Goal: Check status: Check status

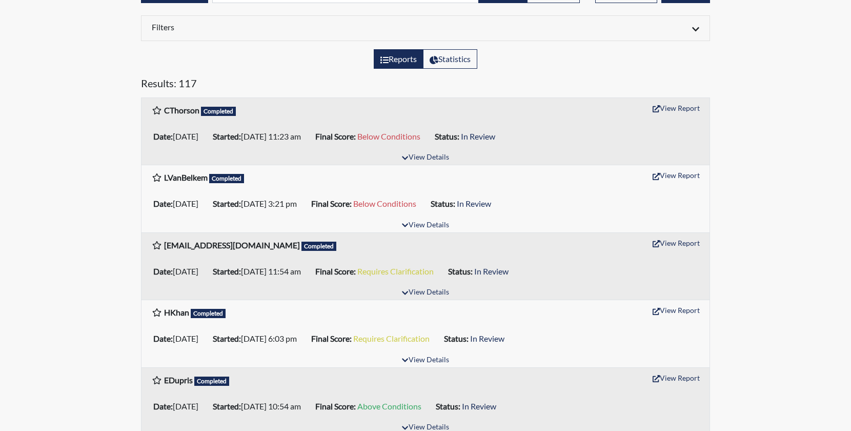
scroll to position [103, 0]
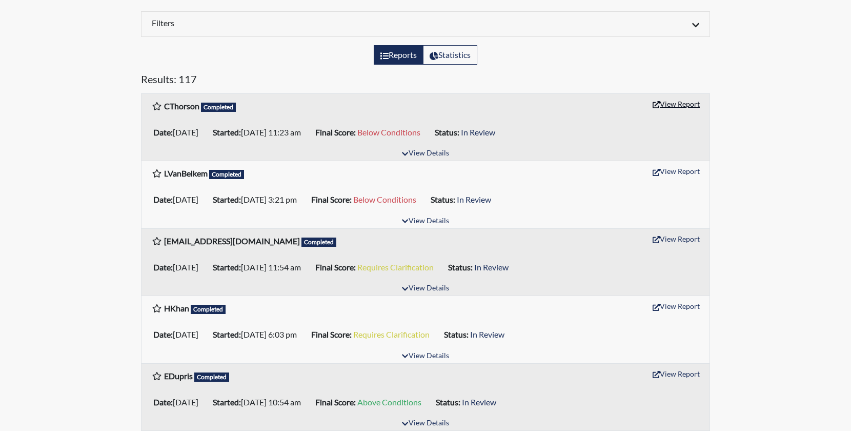
click at [668, 108] on button "View Report" at bounding box center [676, 104] width 56 height 16
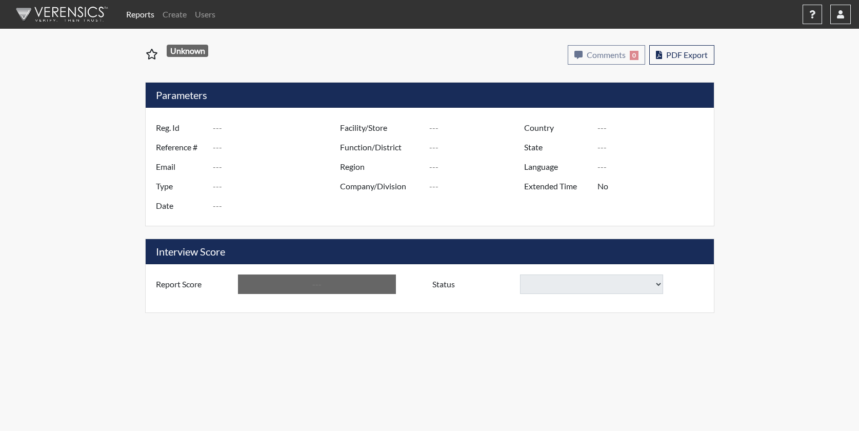
type input "CThorson"
type input "51213"
type input "[EMAIL_ADDRESS][DOMAIN_NAME]"
type input "Pre-Employment"
type input "[DATE]"
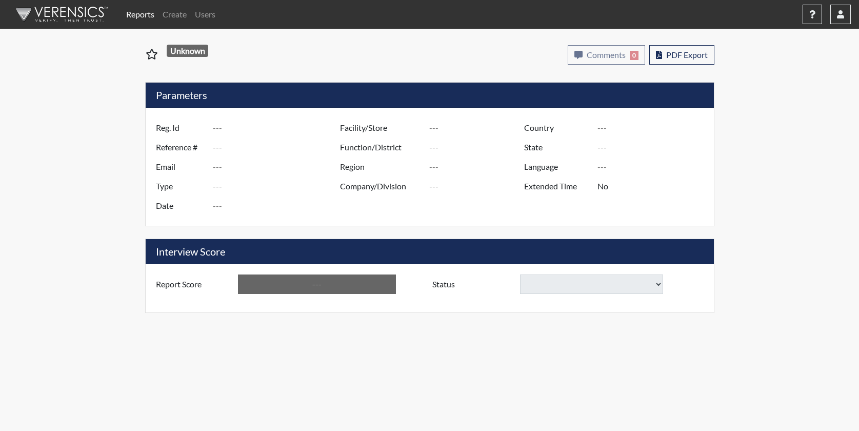
type input "US"
type input "Essay"
type input "[GEOGRAPHIC_DATA]"
type input "[US_STATE]"
type input "English"
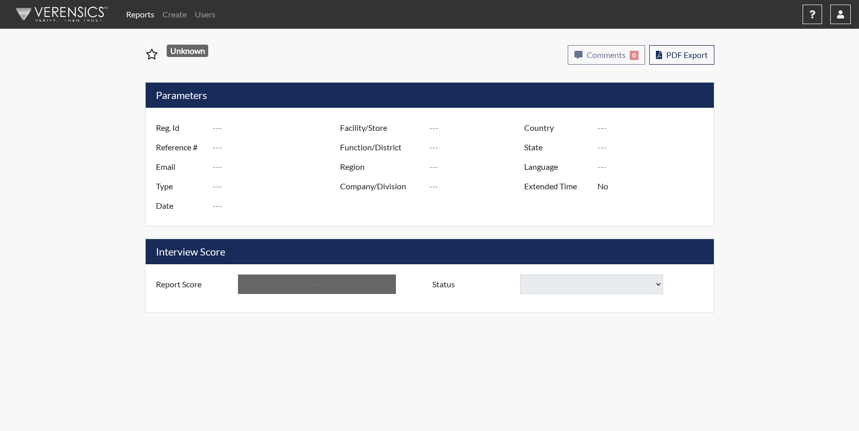
type input "Below Conditions"
select select
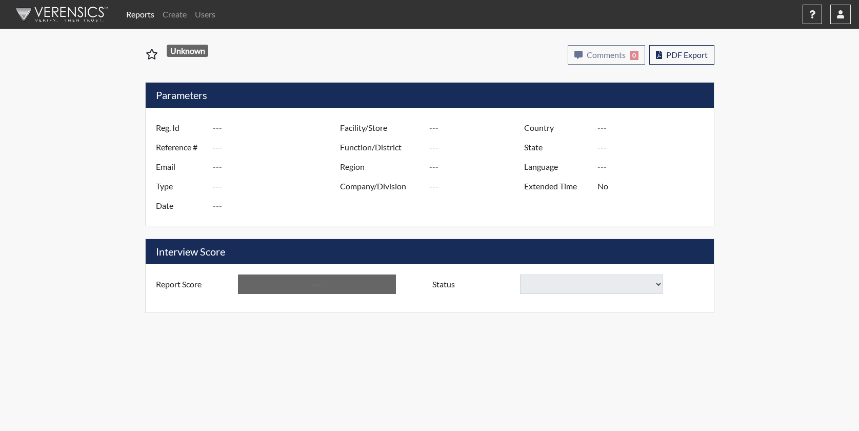
select select
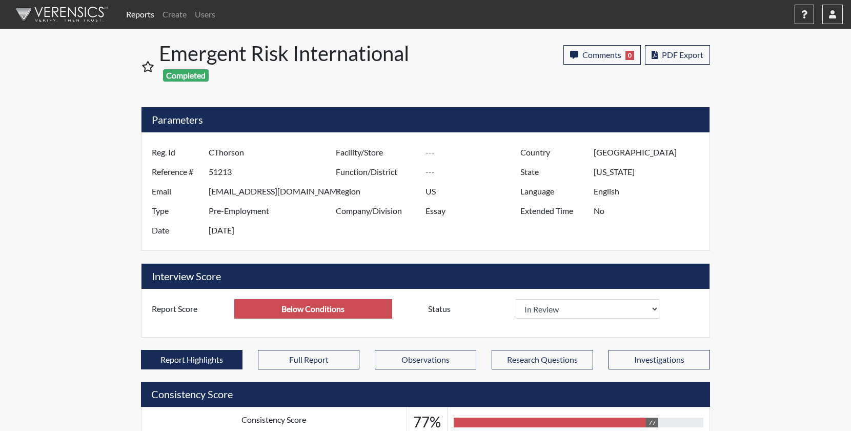
scroll to position [170, 426]
select select
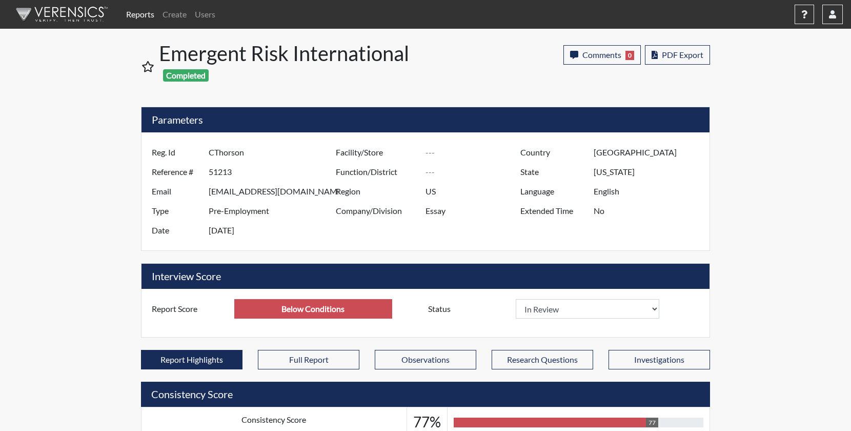
select select
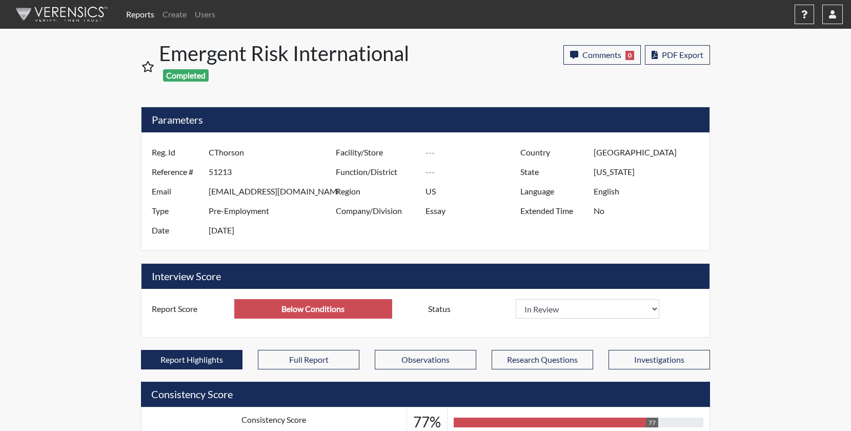
select select
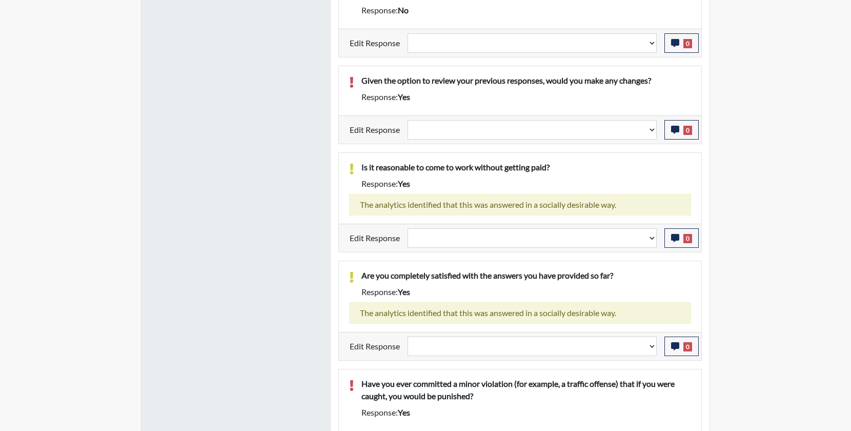
scroll to position [629, 0]
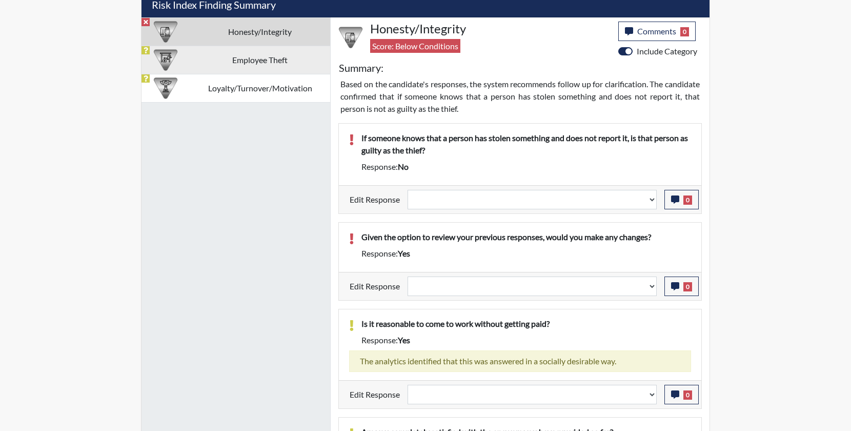
click at [270, 63] on td "Employee Theft" at bounding box center [260, 60] width 141 height 28
select select
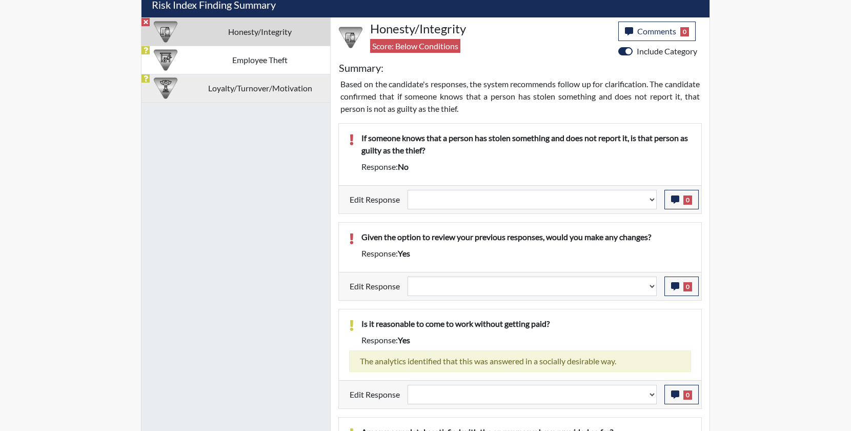
select select
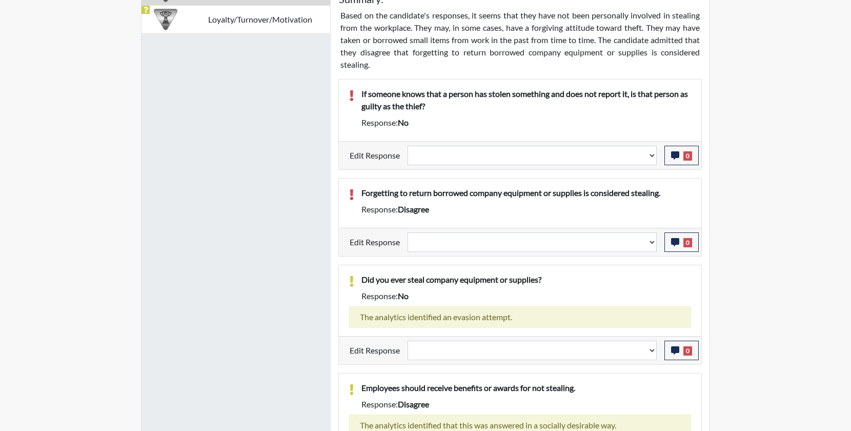
scroll to position [576, 0]
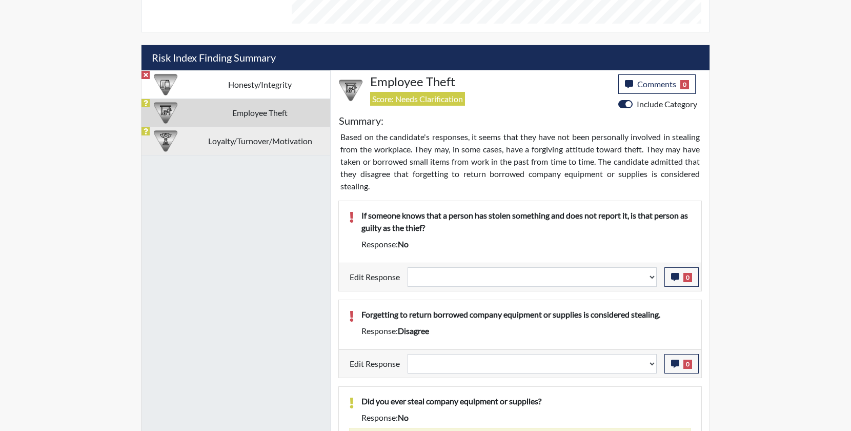
click at [269, 139] on td "Loyalty/Turnover/Motivation" at bounding box center [260, 141] width 141 height 28
select select
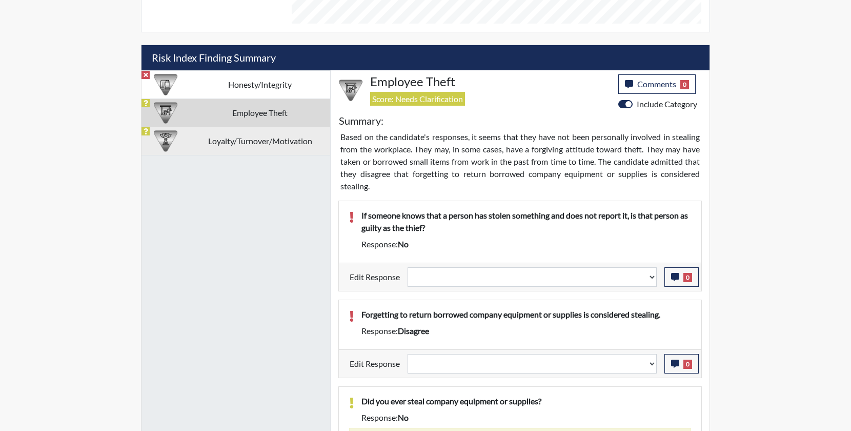
select select
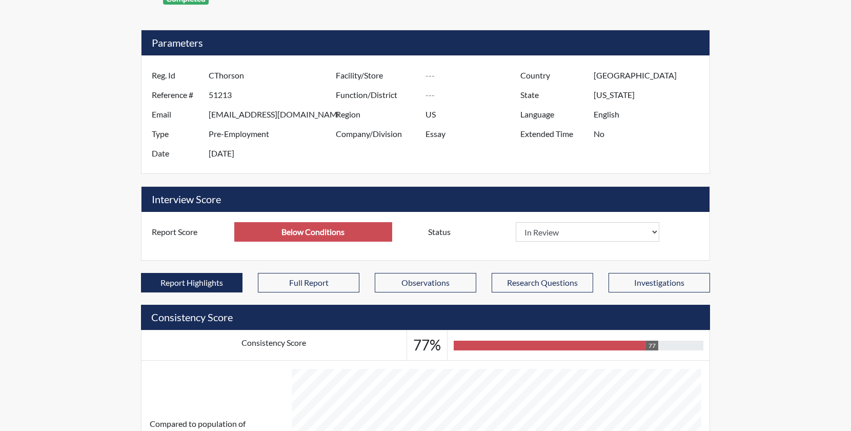
scroll to position [333, 0]
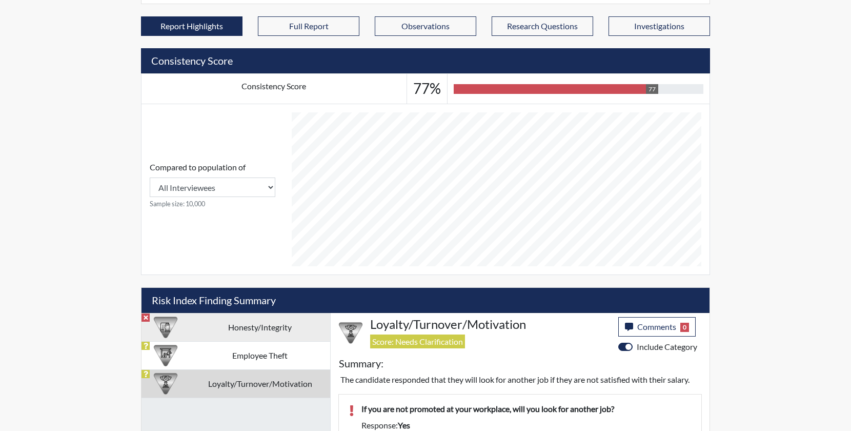
click at [277, 326] on td "Honesty/Integrity" at bounding box center [260, 327] width 141 height 28
select select
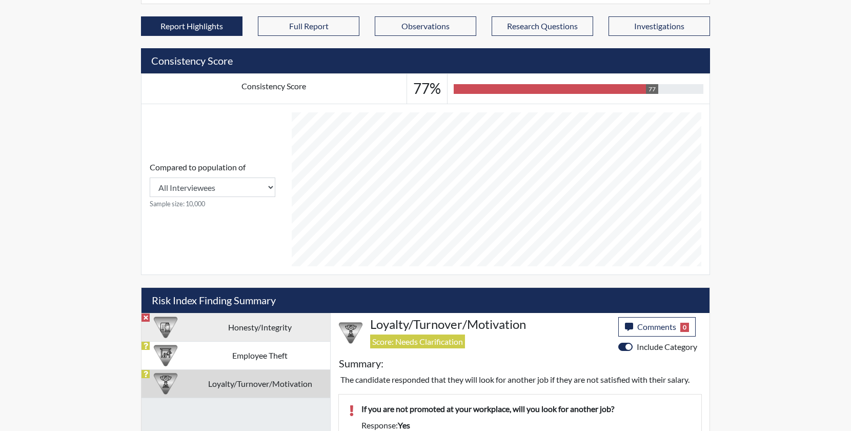
select select
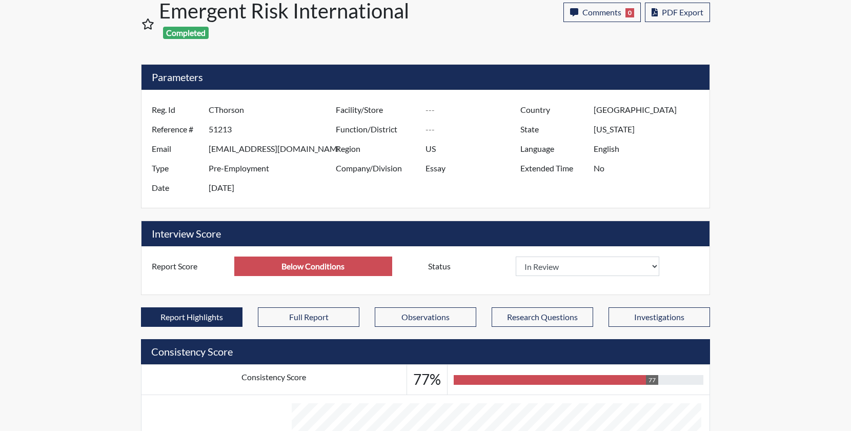
scroll to position [0, 0]
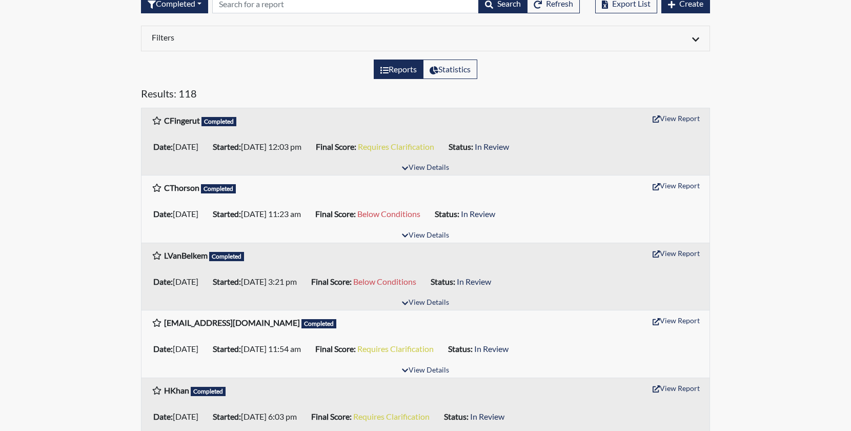
scroll to position [103, 0]
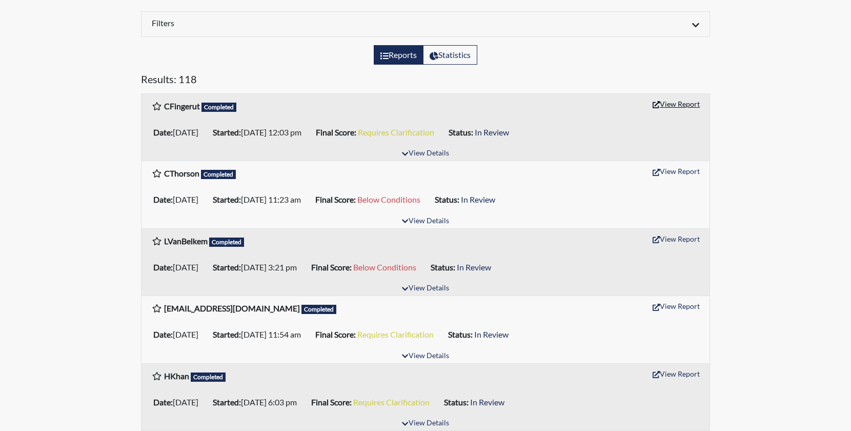
click at [684, 106] on button "View Report" at bounding box center [676, 104] width 56 height 16
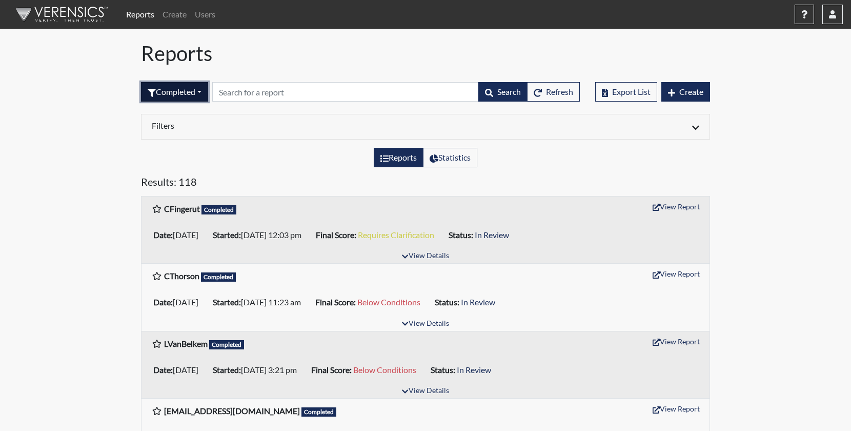
click at [188, 94] on button "Completed" at bounding box center [174, 91] width 67 height 19
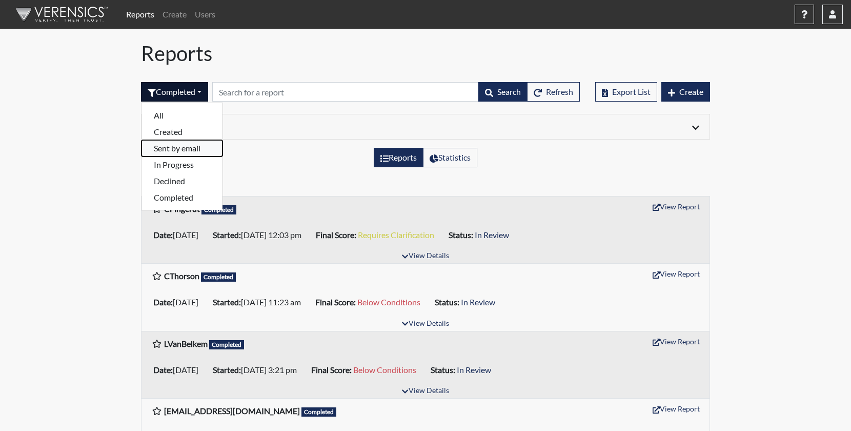
click at [181, 150] on button "Sent by email" at bounding box center [182, 148] width 81 height 16
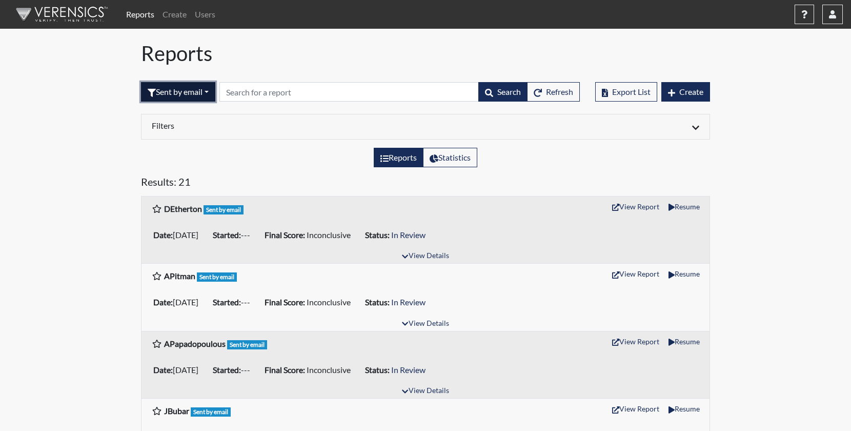
click at [170, 88] on button "Sent by email" at bounding box center [178, 91] width 74 height 19
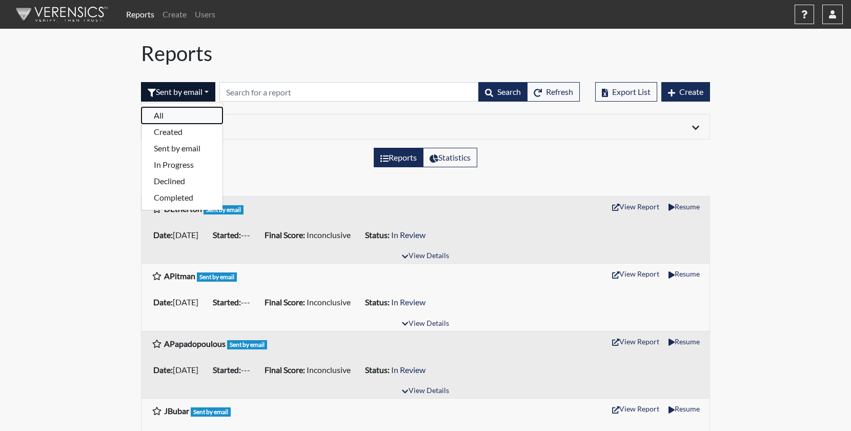
click at [173, 115] on button "All" at bounding box center [182, 115] width 81 height 16
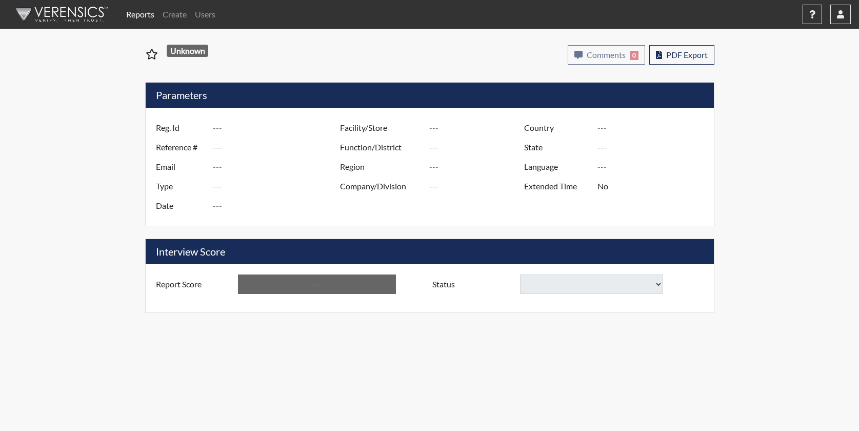
type input "CFingerut"
type input "51214"
type input "[PERSON_NAME][EMAIL_ADDRESS][DOMAIN_NAME]"
type input "Pre-Employment"
type input "[DATE]"
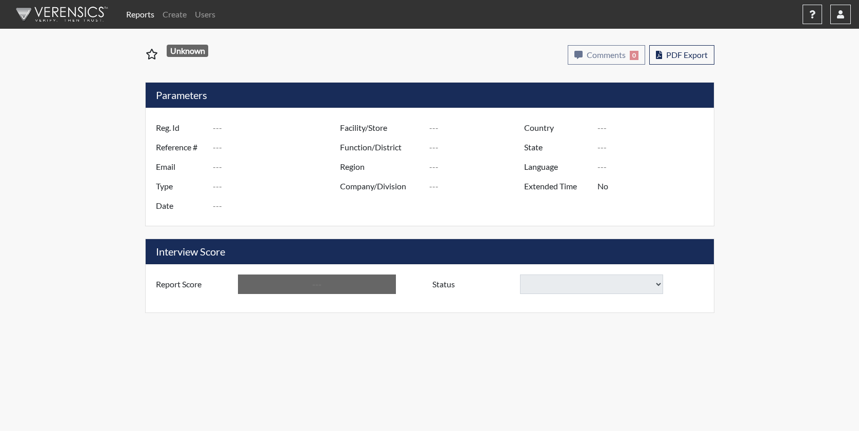
type input "US"
type input "Essay"
type input "[GEOGRAPHIC_DATA]"
type input "[US_STATE]"
type input "English"
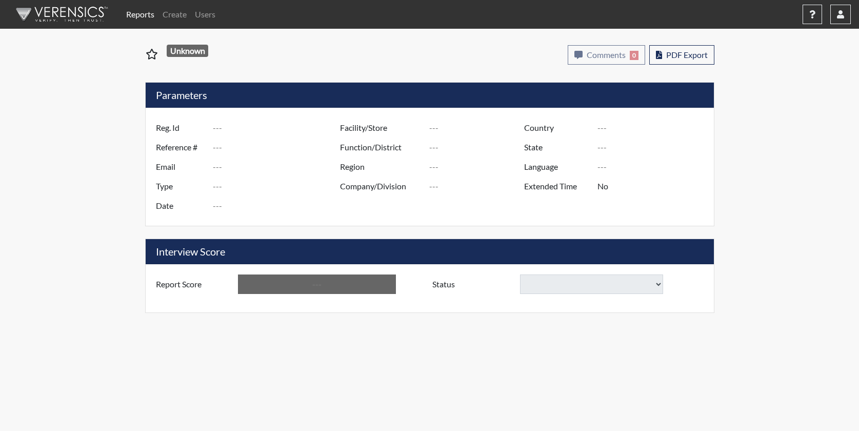
type input "Requires Clarification"
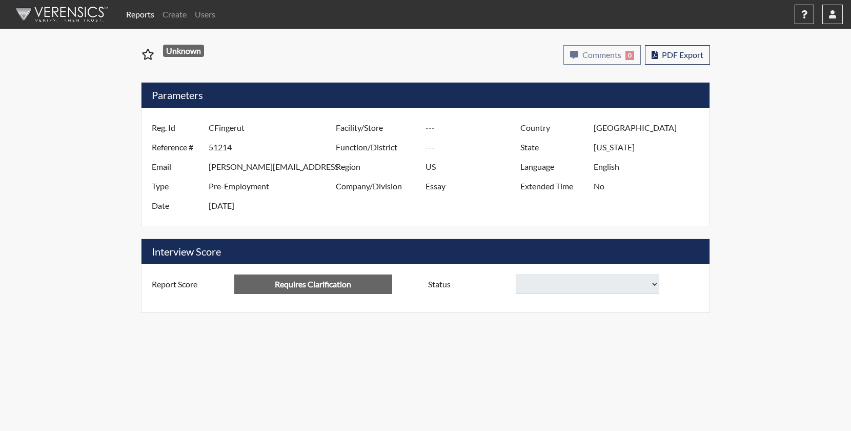
select select
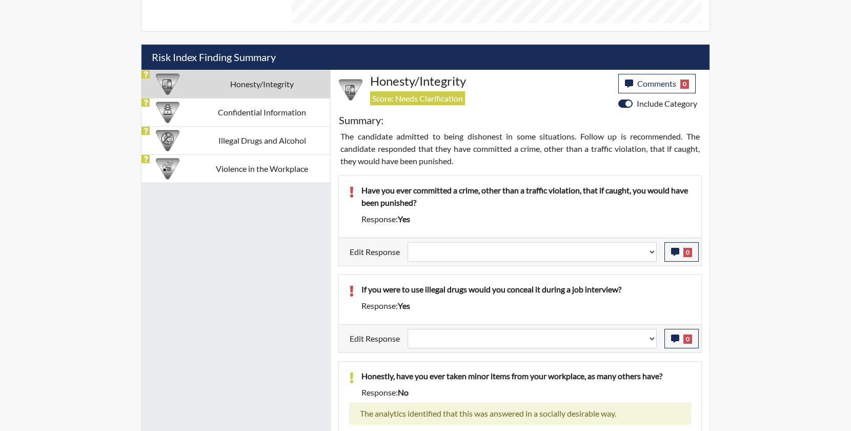
scroll to position [455, 0]
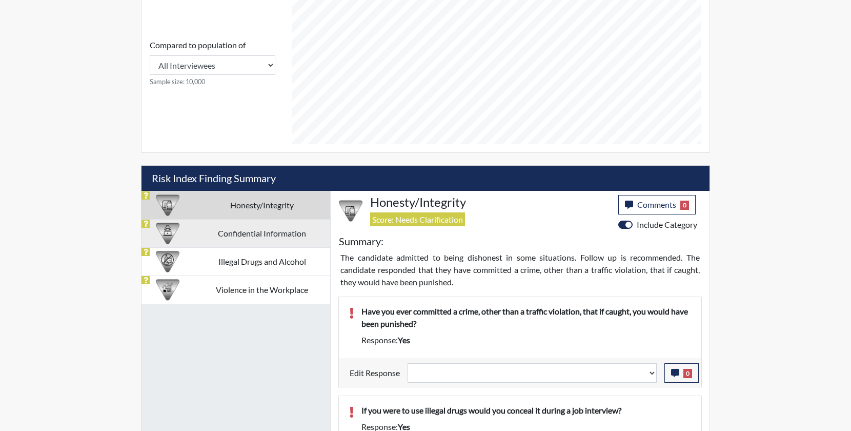
click at [245, 229] on td "Confidential Information" at bounding box center [262, 233] width 136 height 28
select select
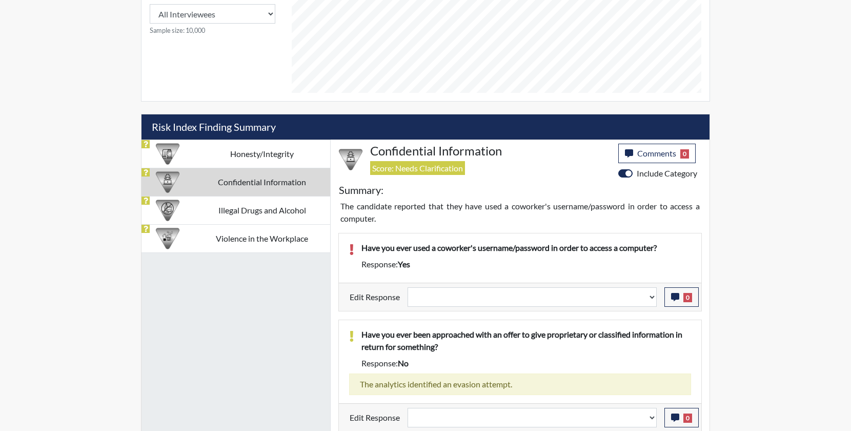
scroll to position [508, 0]
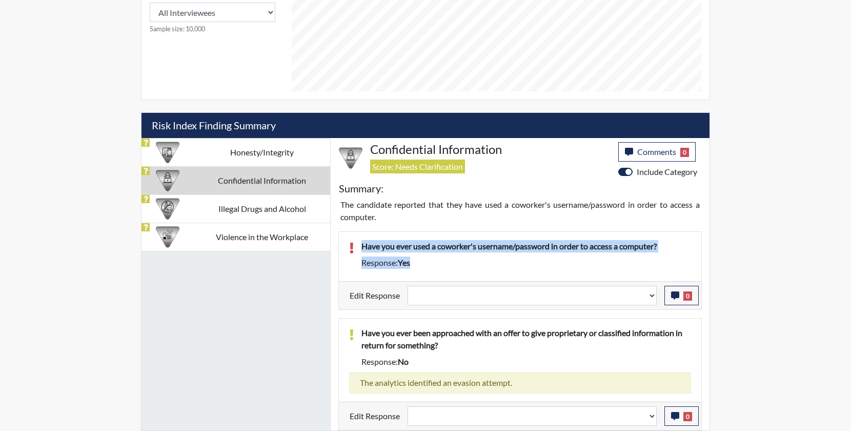
drag, startPoint x: 440, startPoint y: 272, endPoint x: 360, endPoint y: 246, distance: 84.5
click at [360, 246] on div "Have you ever used a coworker's username/password in order to access a computer…" at bounding box center [526, 256] width 345 height 33
copy div "Have you ever used a coworker's username/password in order to access a computer…"
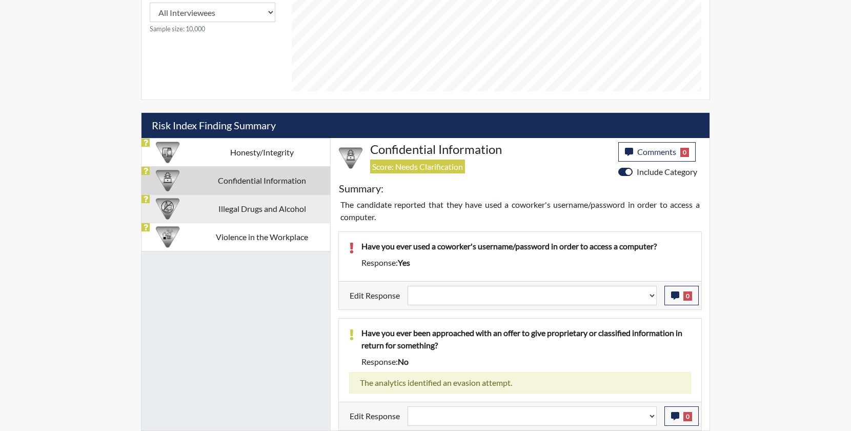
click at [265, 208] on td "Illegal Drugs and Alcohol" at bounding box center [262, 208] width 136 height 28
select select
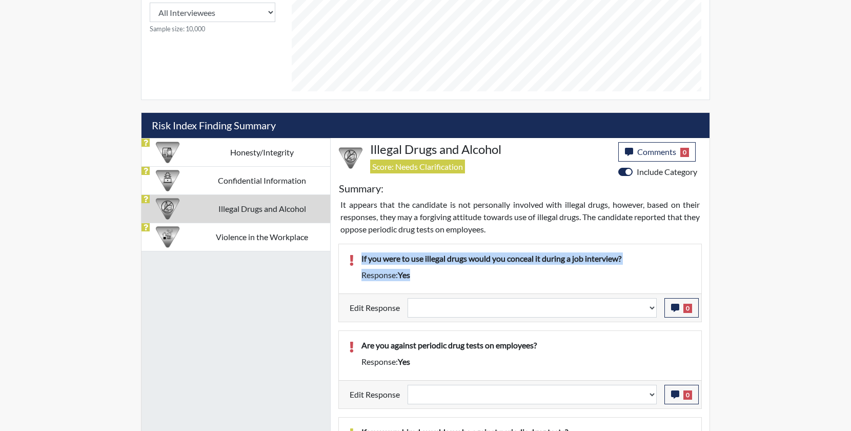
drag, startPoint x: 415, startPoint y: 281, endPoint x: 357, endPoint y: 259, distance: 62.5
click at [357, 259] on div "If you were to use illegal drugs would you conceal it during a job interview? R…" at bounding box center [526, 268] width 345 height 33
copy div "If you were to use illegal drugs would you conceal it during a job interview? R…"
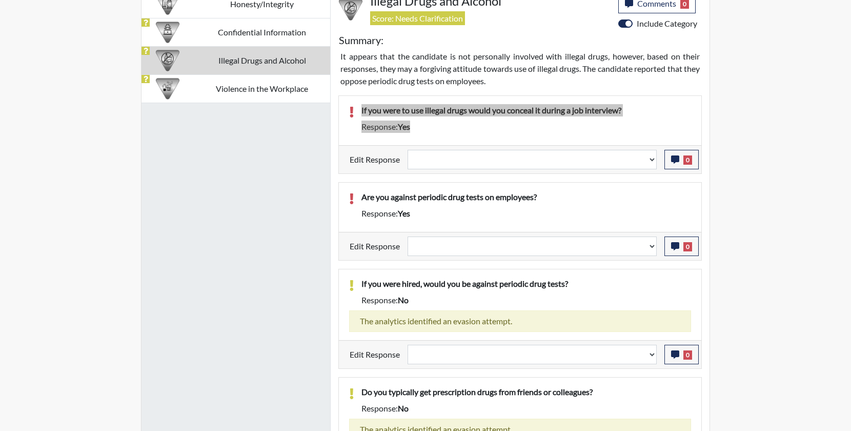
scroll to position [662, 0]
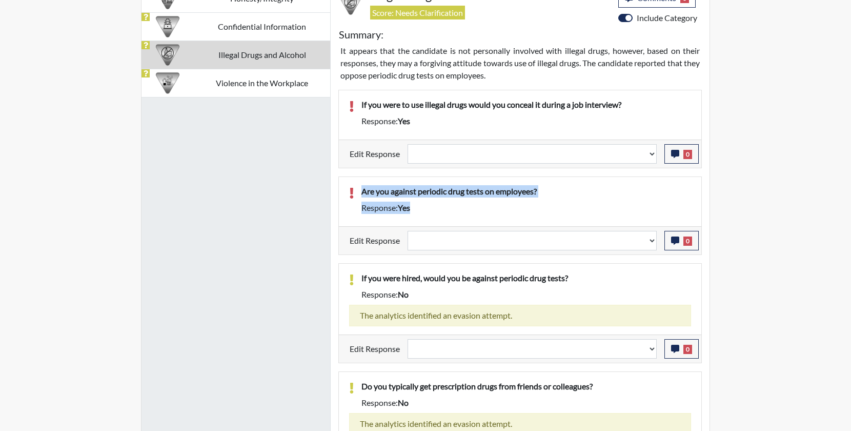
drag, startPoint x: 377, startPoint y: 207, endPoint x: 363, endPoint y: 195, distance: 18.2
click at [363, 195] on div "Are you against periodic drug tests on employees? Response: yes" at bounding box center [526, 201] width 345 height 33
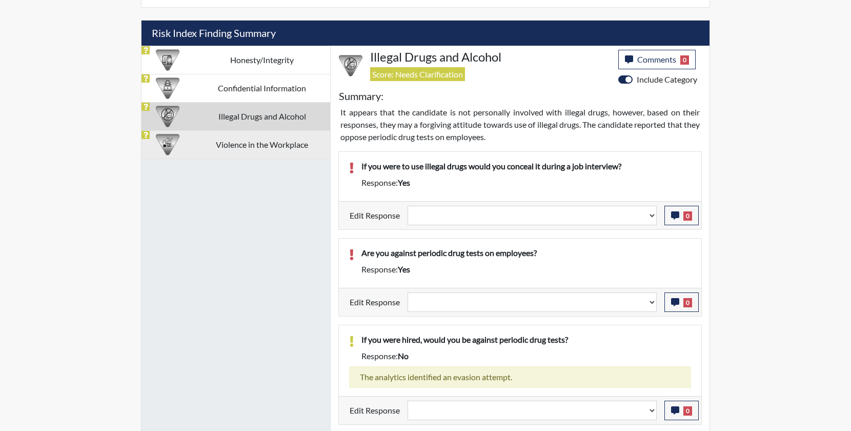
click at [265, 145] on td "Violence in the Workplace" at bounding box center [262, 144] width 136 height 28
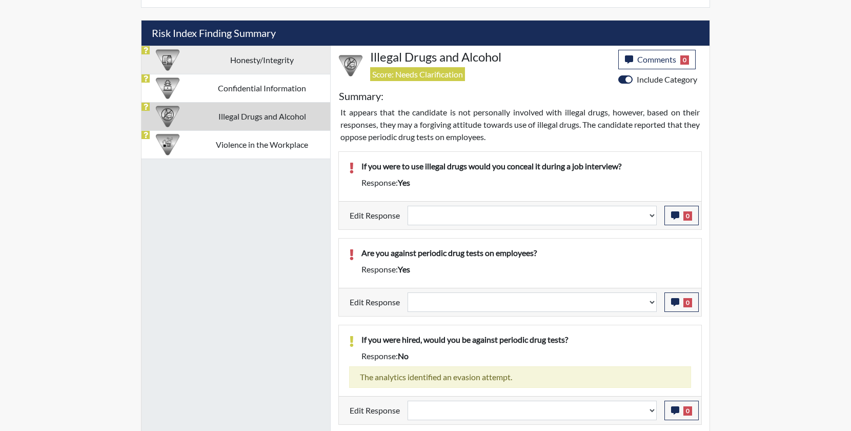
select select
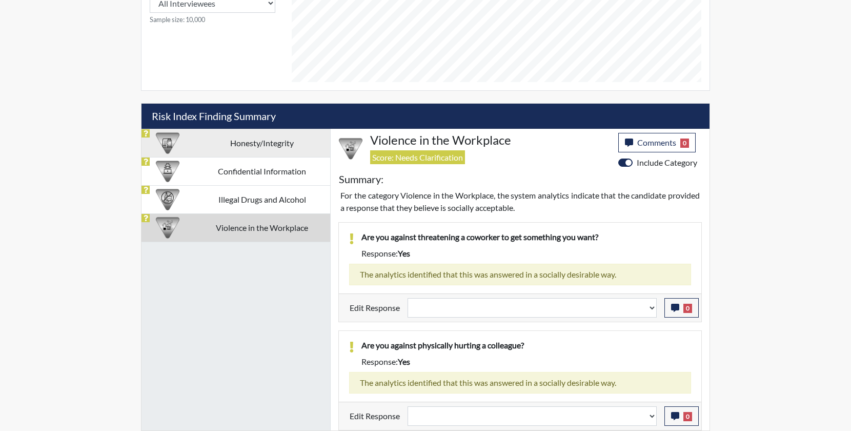
scroll to position [518, 0]
select select
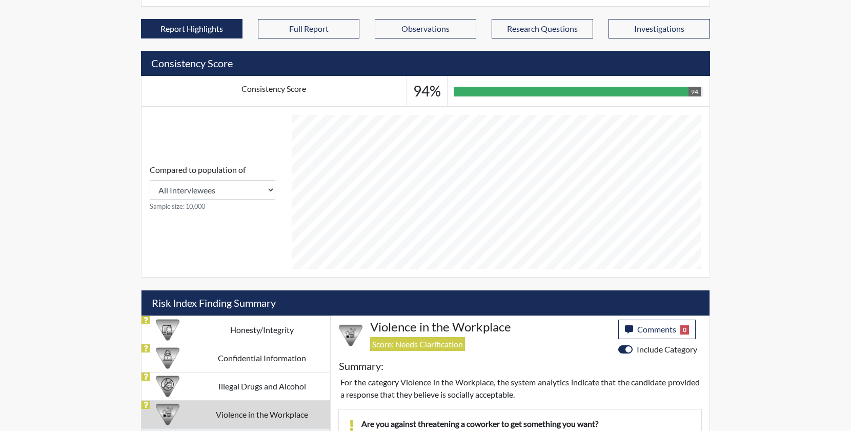
scroll to position [107, 0]
